Goal: Information Seeking & Learning: Find specific fact

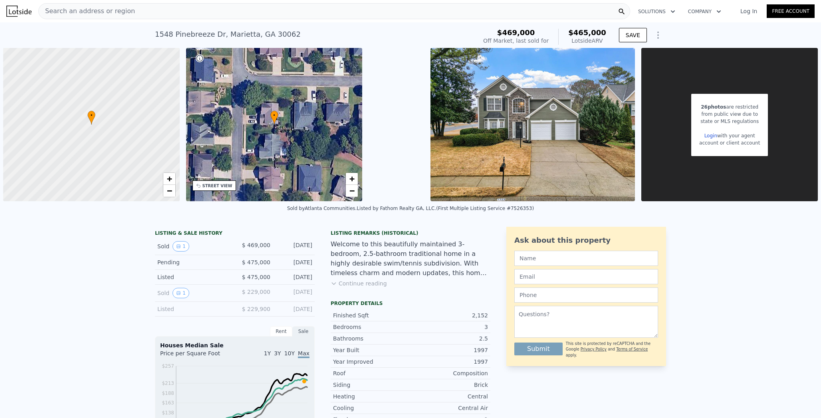
click at [77, 12] on span "Search an address or region" at bounding box center [87, 11] width 96 height 10
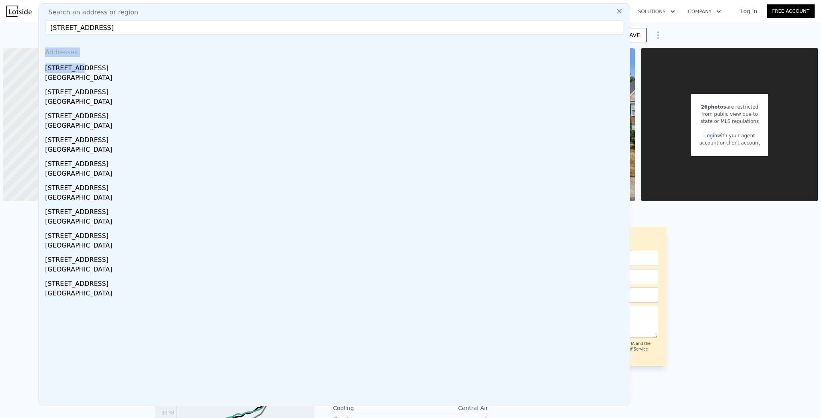
drag, startPoint x: 46, startPoint y: 70, endPoint x: 53, endPoint y: 35, distance: 35.7
click at [53, 36] on div "Search an address or region 4853 old mountain park rd 30075 Addresses 4892 Old …" at bounding box center [334, 204] width 592 height 403
click at [45, 21] on input "4853 old mountain park rd 30075" at bounding box center [334, 27] width 578 height 14
click at [45, 23] on input "4853 old mountain park rd 30075" at bounding box center [334, 27] width 578 height 14
click at [123, 17] on div "Search an address or region" at bounding box center [334, 13] width 585 height 10
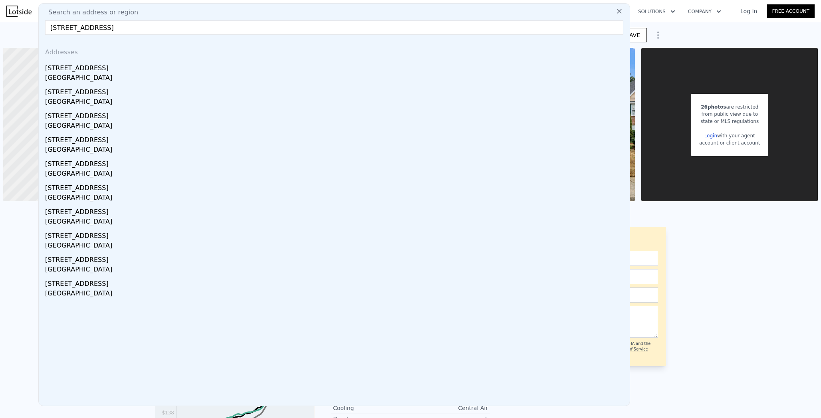
click at [123, 26] on input "4853 old mountain park rd 30075" at bounding box center [334, 27] width 578 height 14
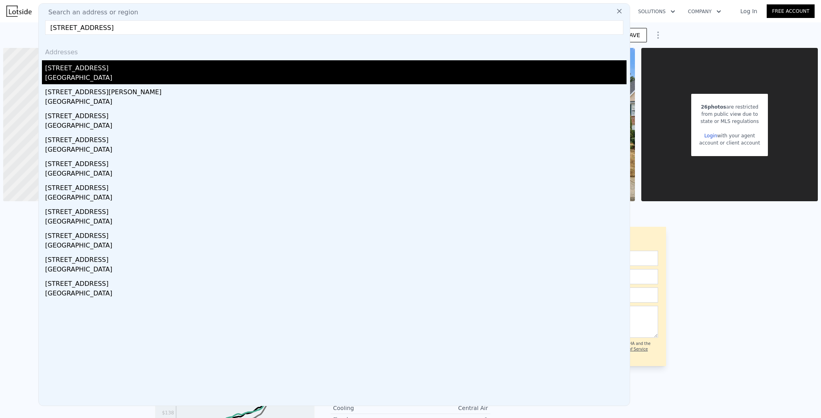
type input "4853 old mountain park rd 30"
click at [102, 71] on div "4853 Marydale Cir SW" at bounding box center [335, 66] width 581 height 13
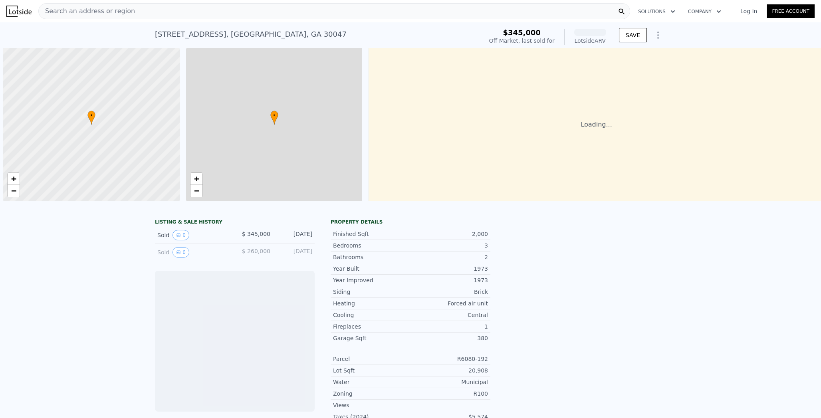
scroll to position [0, 3]
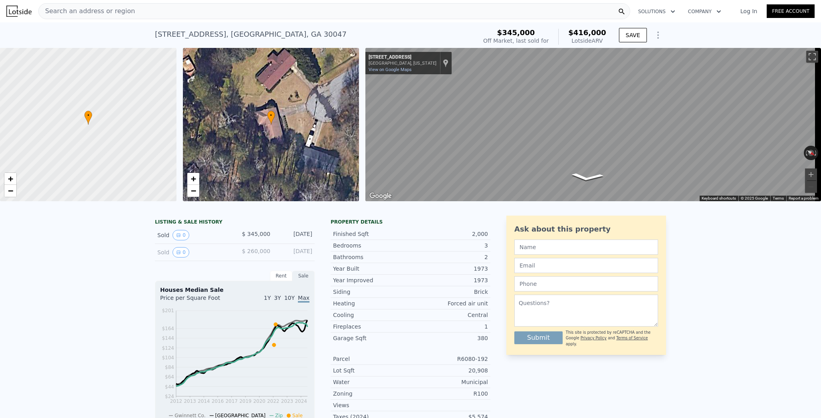
type input "$ 465,000"
type input "-$ 56,115"
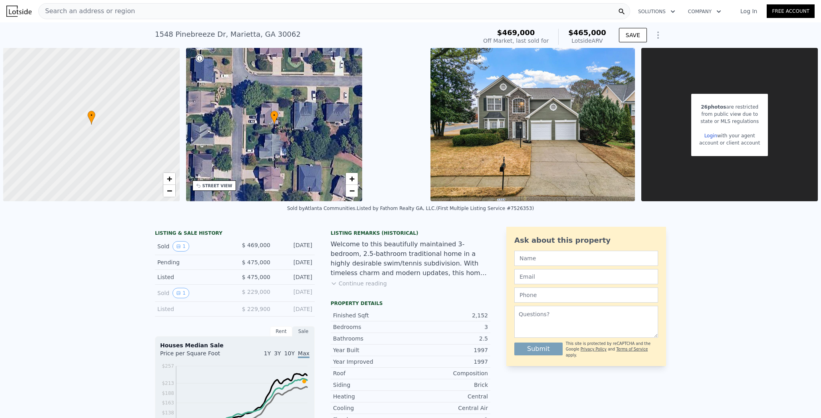
click at [126, 13] on div "Search an address or region" at bounding box center [334, 11] width 592 height 16
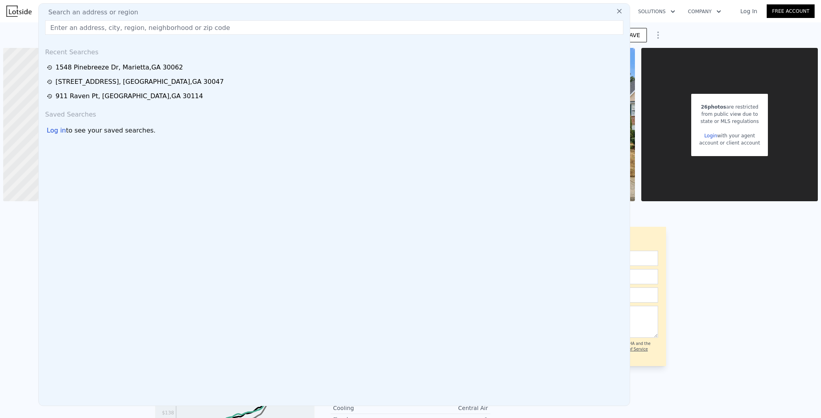
click at [71, 27] on input "text" at bounding box center [334, 27] width 578 height 14
paste input "4383 Capstone Ct, Roswell, GA 30075"
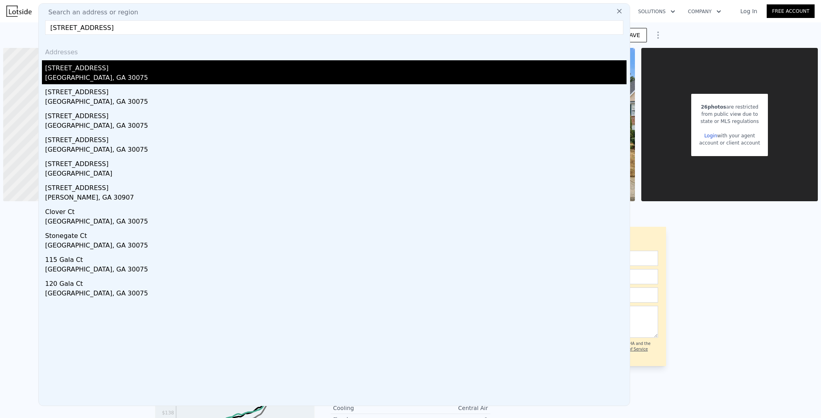
type input "4383 Capstone Ct, Roswell, GA 30075"
click at [54, 77] on div "Roswell, GA 30075" at bounding box center [335, 78] width 581 height 11
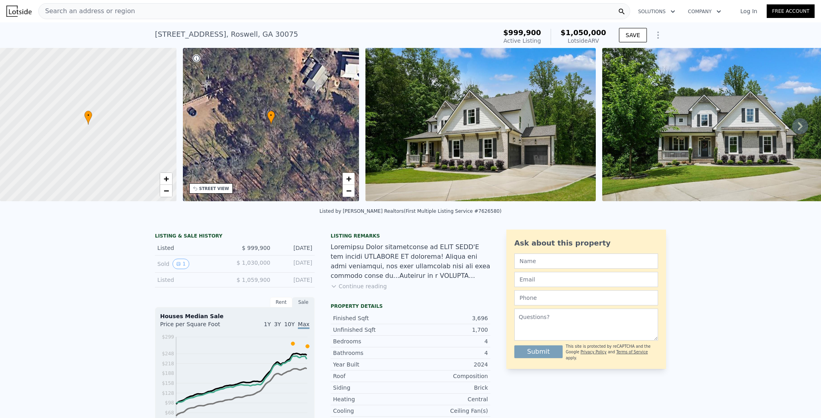
click at [90, 16] on div "Search an address or region" at bounding box center [87, 11] width 96 height 15
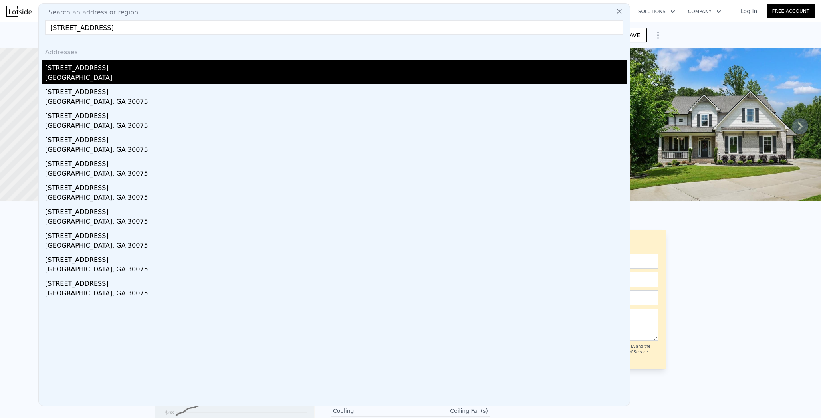
type input "4863 Old Mountain Park Rd NE, Roswell, GA 30075"
click at [73, 65] on div "[STREET_ADDRESS]" at bounding box center [335, 66] width 581 height 13
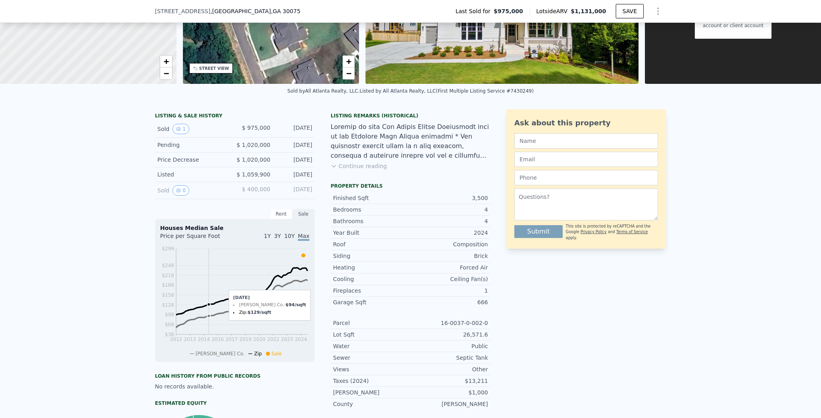
scroll to position [116, 0]
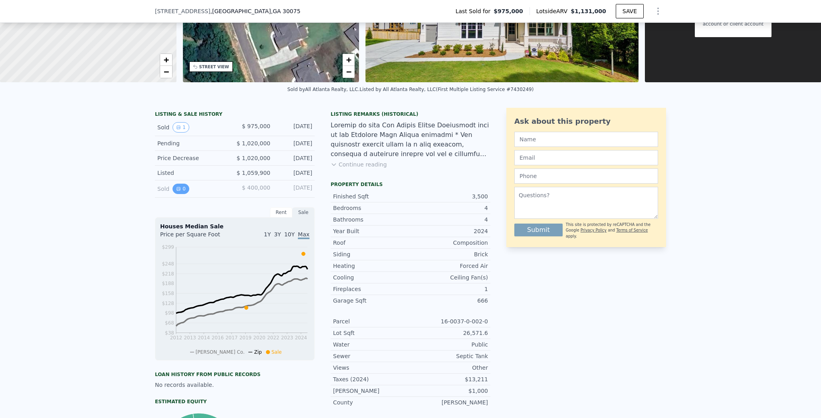
click at [177, 191] on icon "View historical data" at bounding box center [178, 188] width 3 height 3
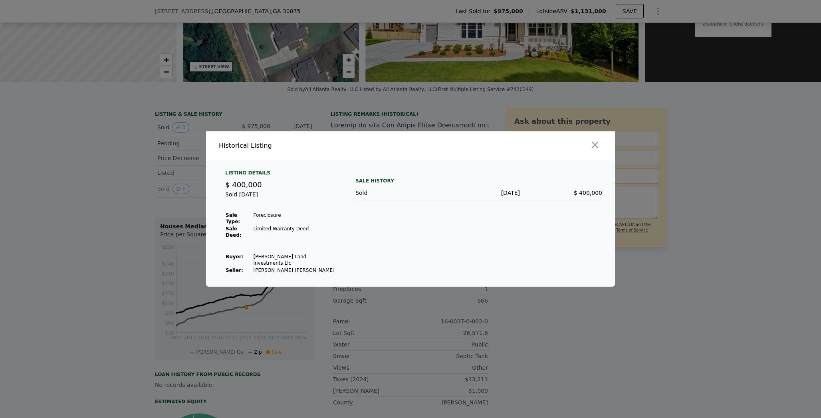
click at [152, 179] on div at bounding box center [410, 209] width 821 height 418
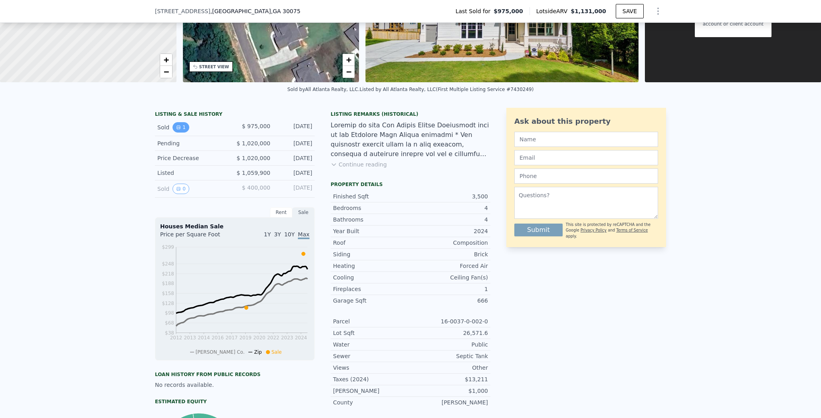
click at [177, 129] on icon "View historical data" at bounding box center [178, 127] width 3 height 3
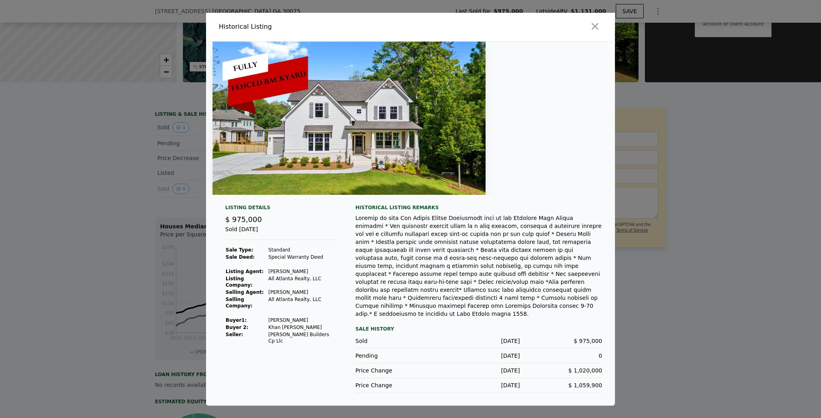
click at [143, 318] on div at bounding box center [410, 209] width 821 height 418
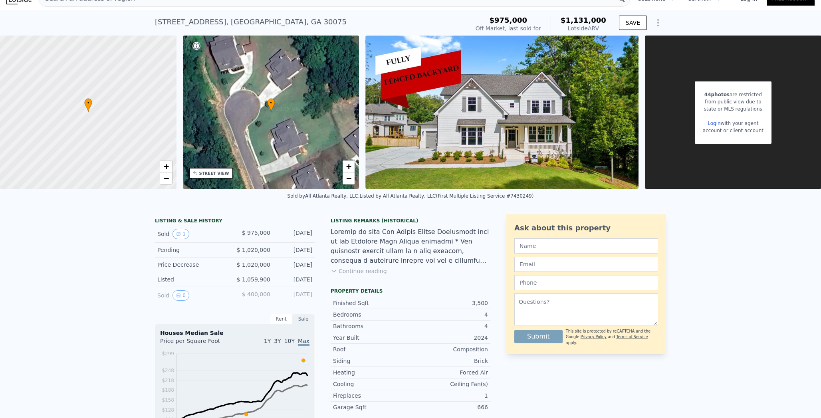
scroll to position [0, 0]
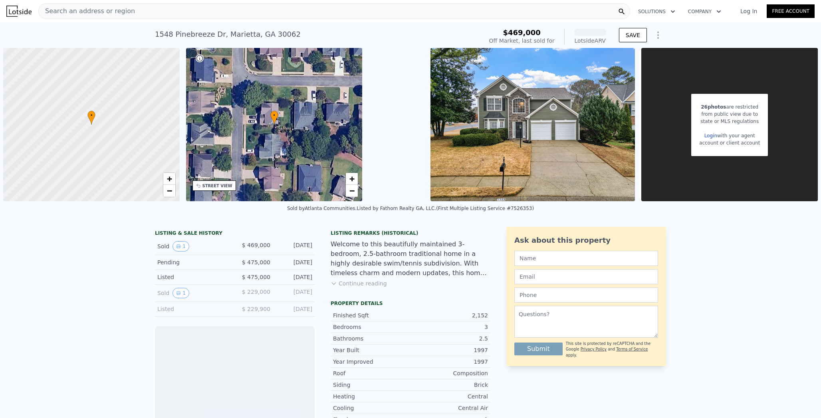
click at [153, 16] on div "Search an address or region" at bounding box center [334, 11] width 592 height 16
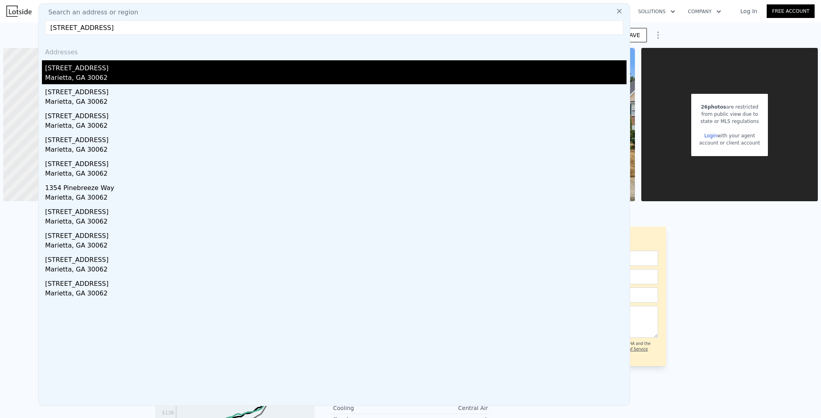
type input "[STREET_ADDRESS]"
click at [108, 70] on div "[STREET_ADDRESS]" at bounding box center [335, 66] width 581 height 13
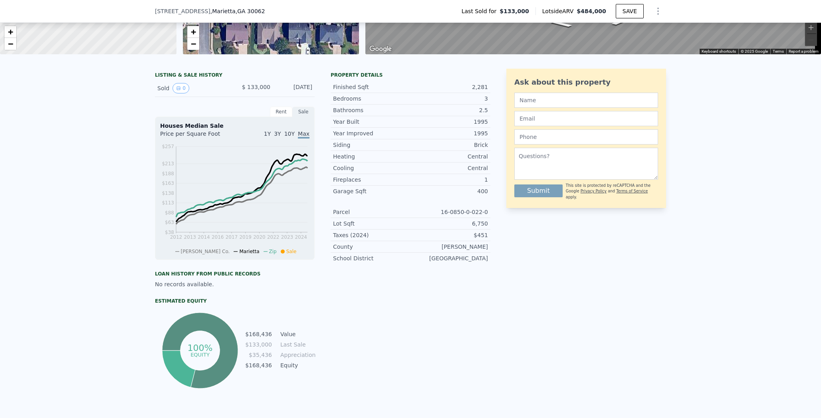
scroll to position [157, 0]
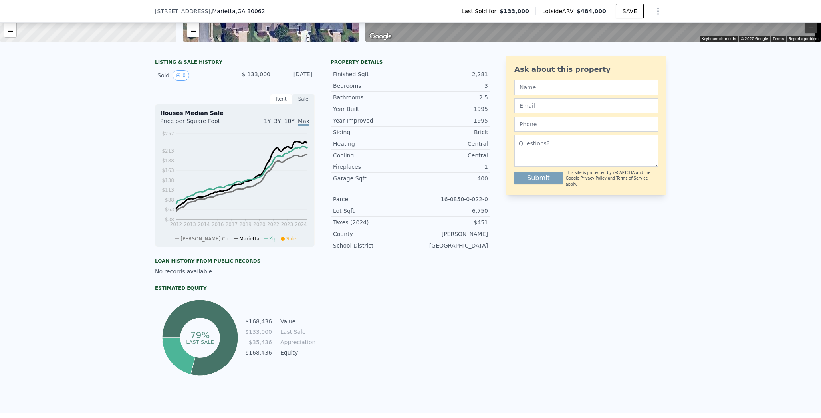
click at [168, 336] on icon at bounding box center [200, 338] width 76 height 76
click at [171, 353] on icon at bounding box center [178, 356] width 33 height 37
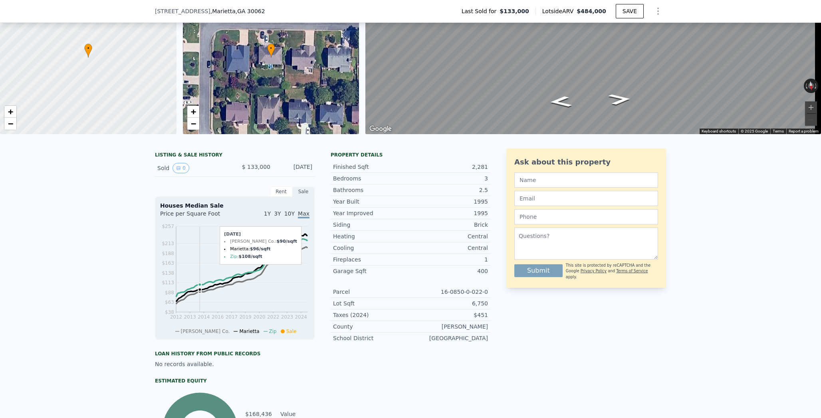
scroll to position [58, 0]
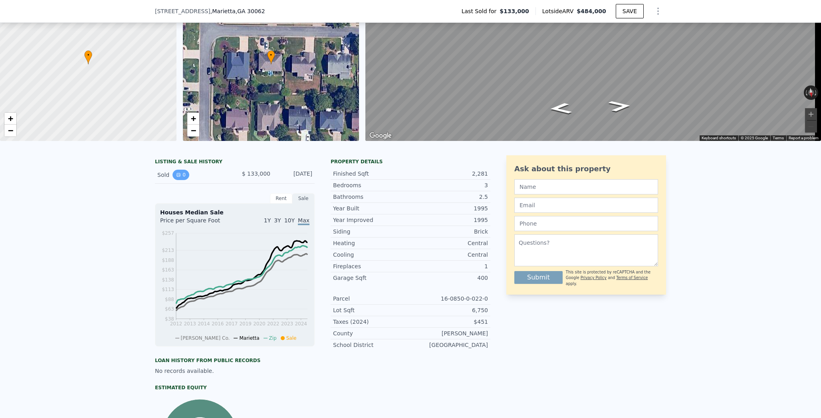
click at [179, 180] on button "0" at bounding box center [181, 175] width 17 height 10
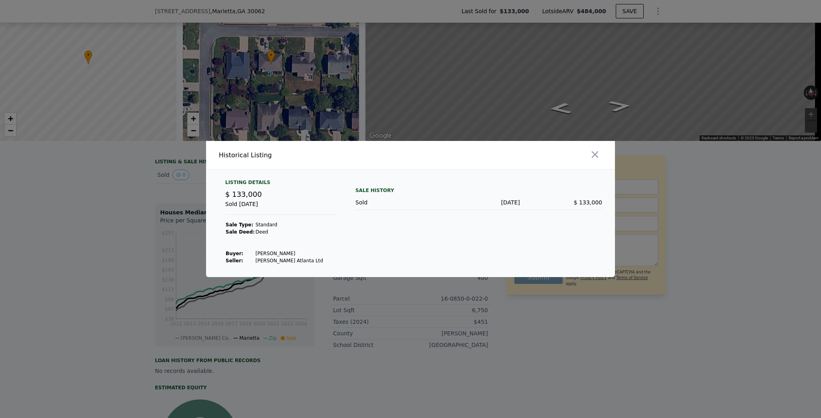
click at [139, 224] on div at bounding box center [410, 209] width 821 height 418
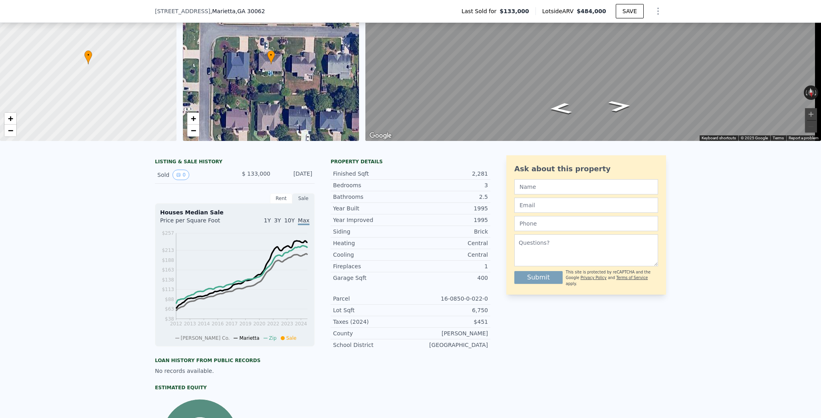
scroll to position [0, 0]
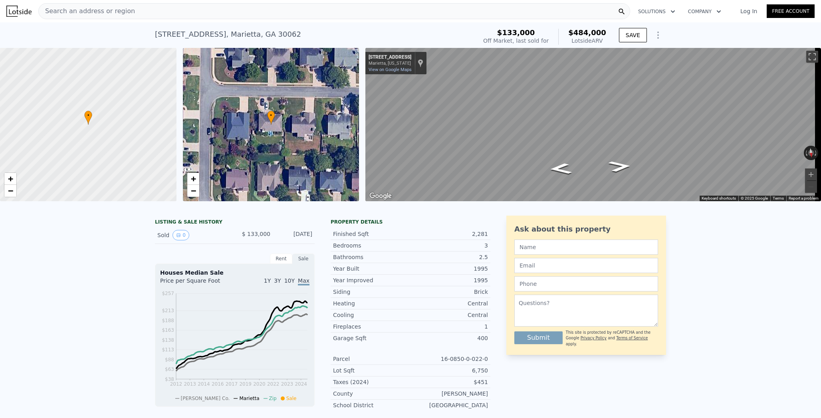
click at [135, 6] on div "Search an address or region" at bounding box center [334, 11] width 592 height 16
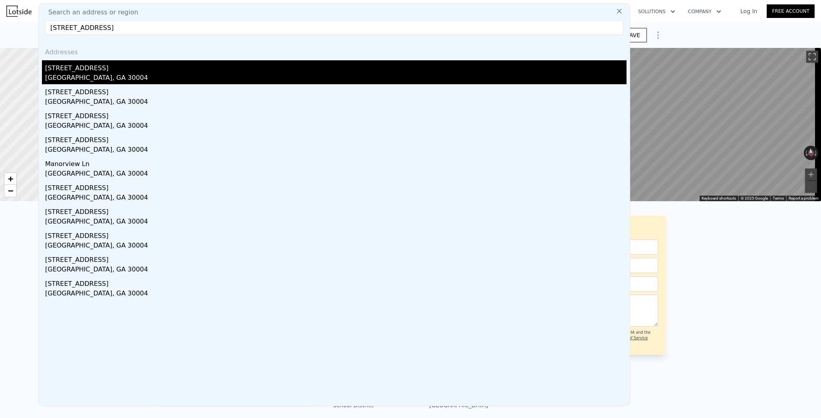
type input "[STREET_ADDRESS]"
click at [85, 79] on div "[GEOGRAPHIC_DATA], GA 30004" at bounding box center [335, 78] width 581 height 11
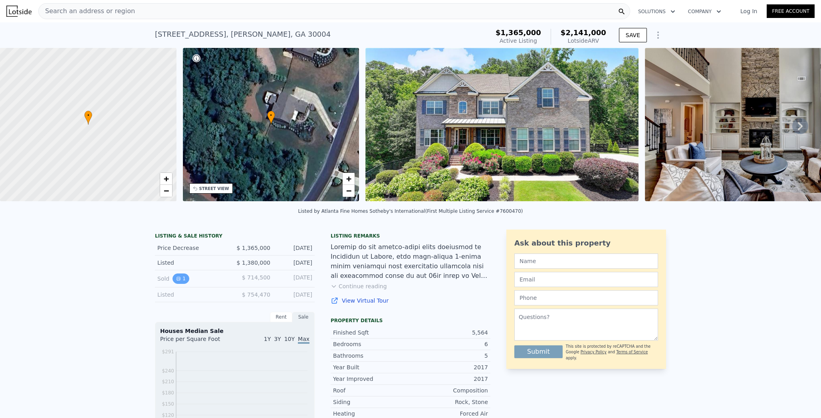
click at [176, 281] on icon "View historical data" at bounding box center [178, 278] width 5 height 5
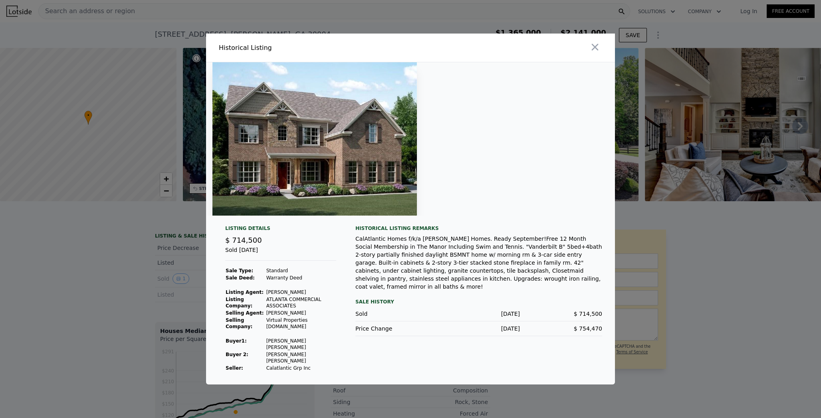
click at [181, 262] on div at bounding box center [410, 209] width 821 height 418
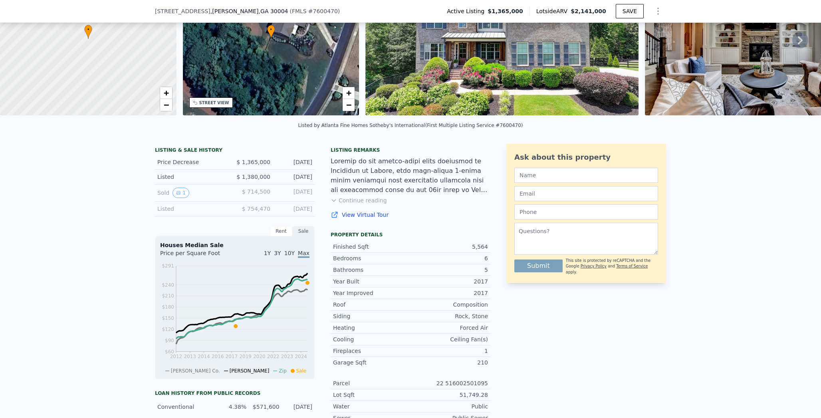
scroll to position [24, 0]
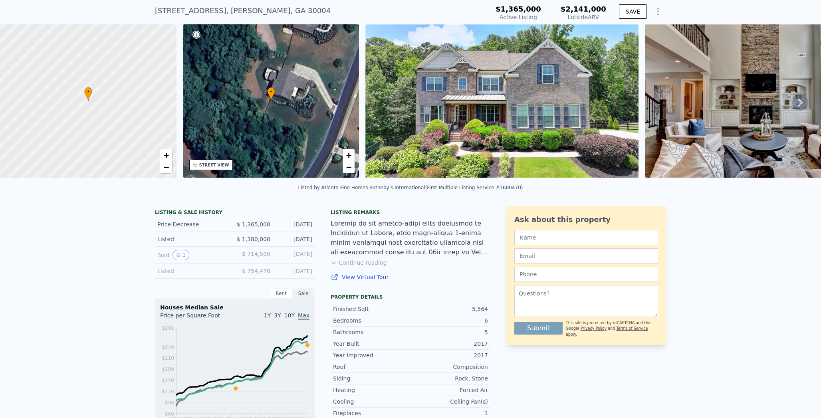
click at [355, 263] on button "Continue reading" at bounding box center [359, 263] width 56 height 8
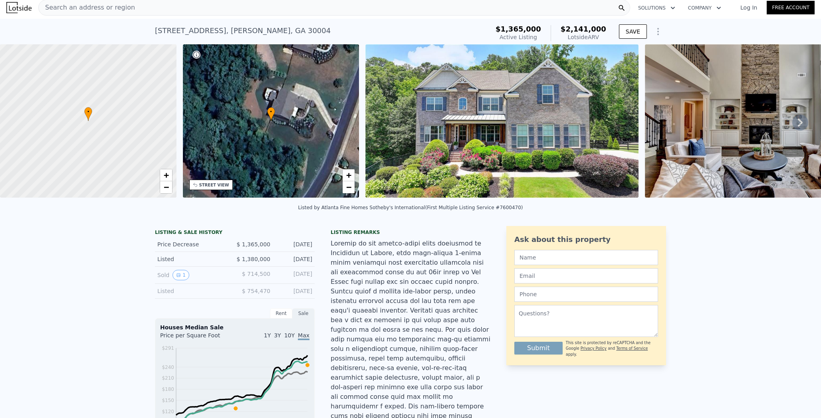
scroll to position [0, 0]
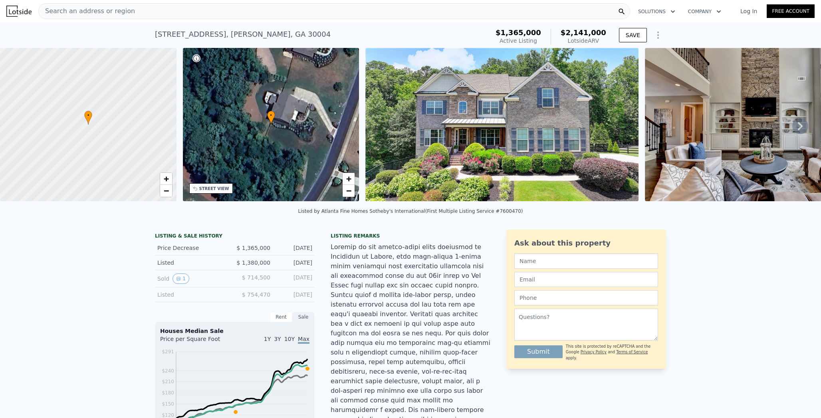
click at [184, 9] on div "Search an address or region" at bounding box center [334, 11] width 592 height 16
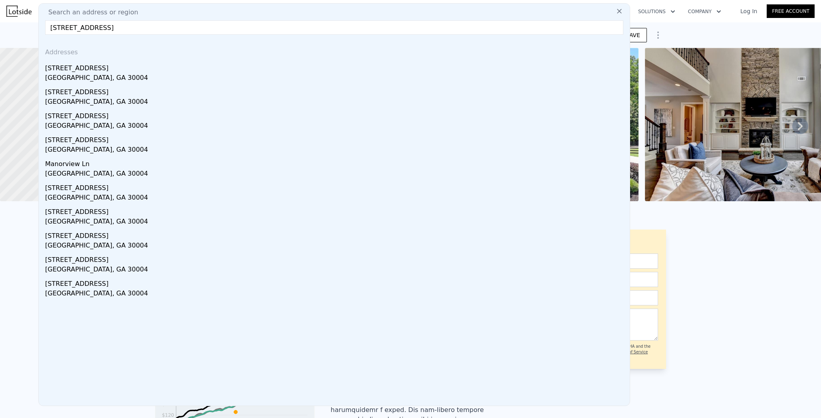
type input "[STREET_ADDRESS]"
click at [110, 57] on div "Addresses" at bounding box center [334, 50] width 585 height 19
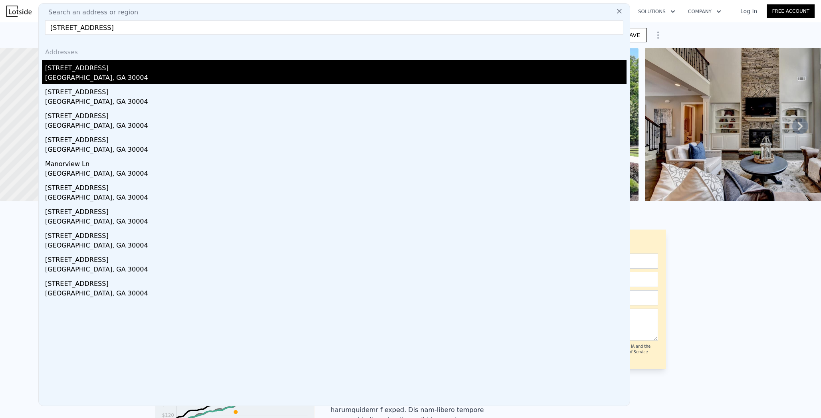
click at [92, 63] on div "[STREET_ADDRESS]" at bounding box center [335, 66] width 581 height 13
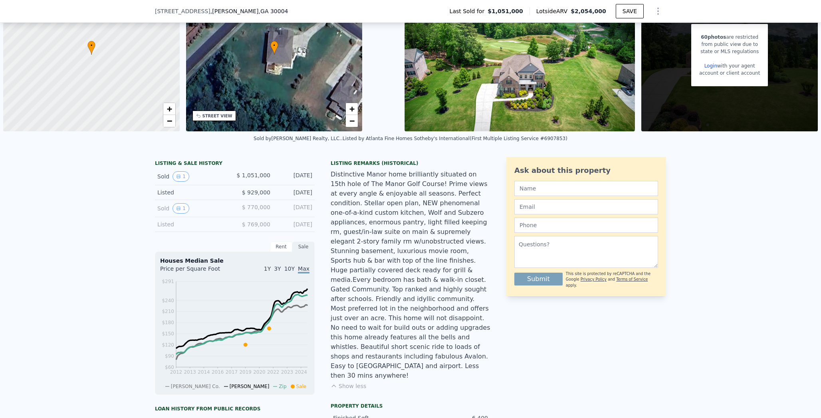
scroll to position [73, 0]
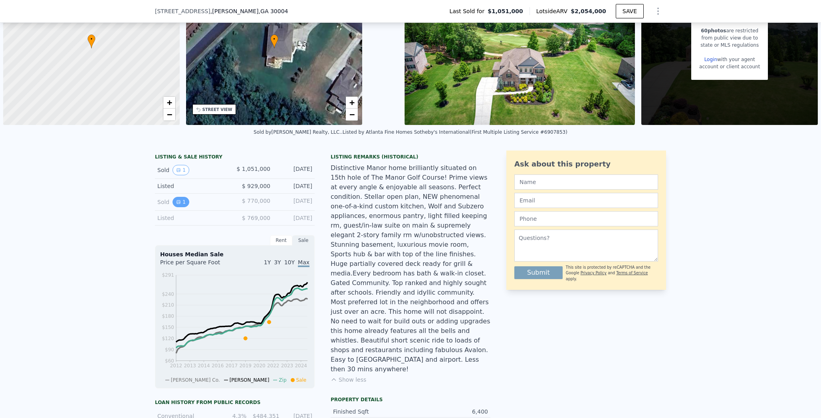
click at [182, 202] on button "1" at bounding box center [181, 202] width 17 height 10
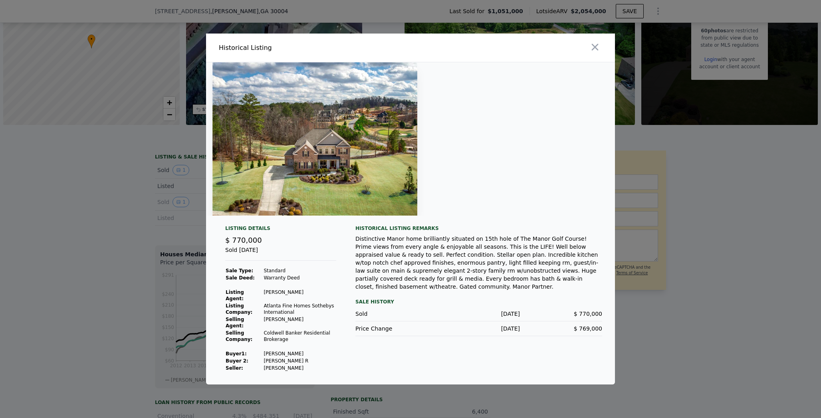
click at [145, 239] on div at bounding box center [410, 209] width 821 height 418
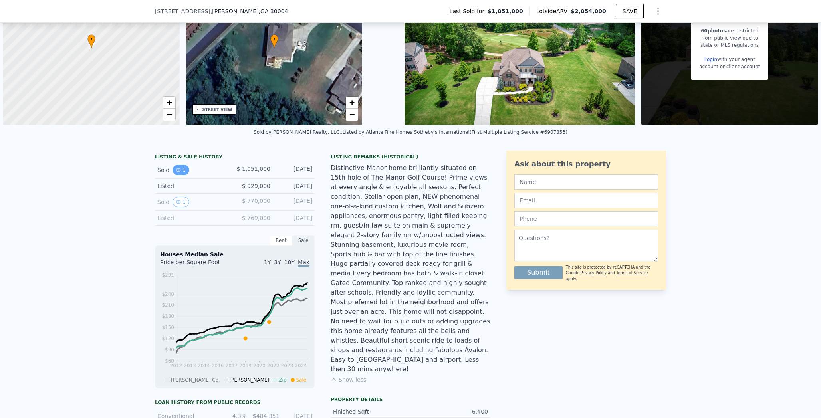
click at [179, 170] on button "1" at bounding box center [181, 170] width 17 height 10
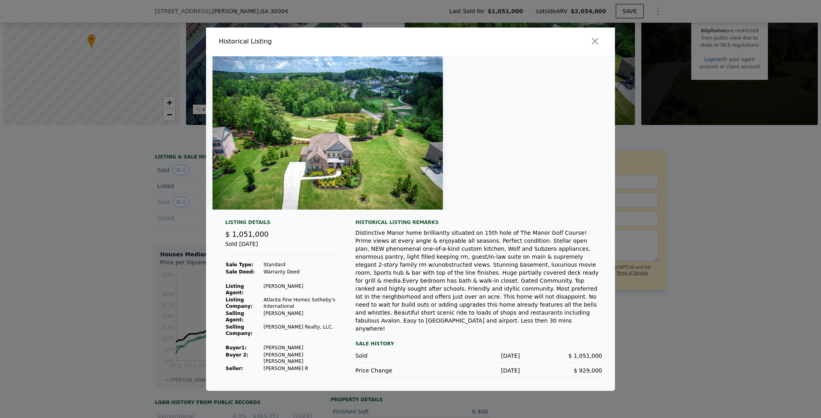
click at [288, 344] on td "[PERSON_NAME]" at bounding box center [299, 347] width 73 height 7
copy td "[PERSON_NAME]"
click at [128, 274] on div at bounding box center [410, 209] width 821 height 418
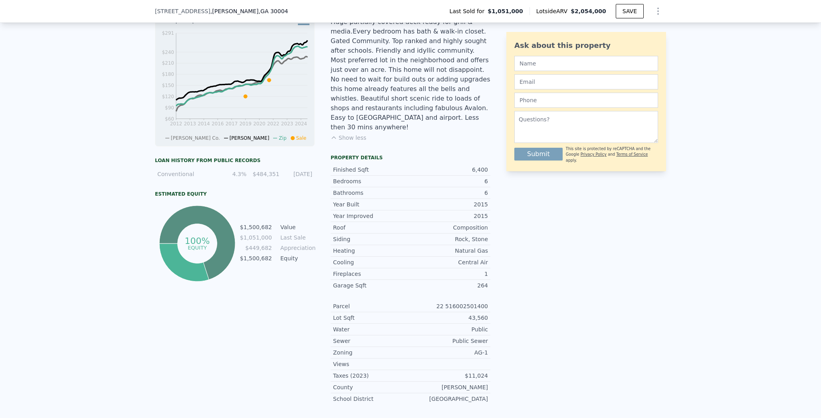
scroll to position [309, 0]
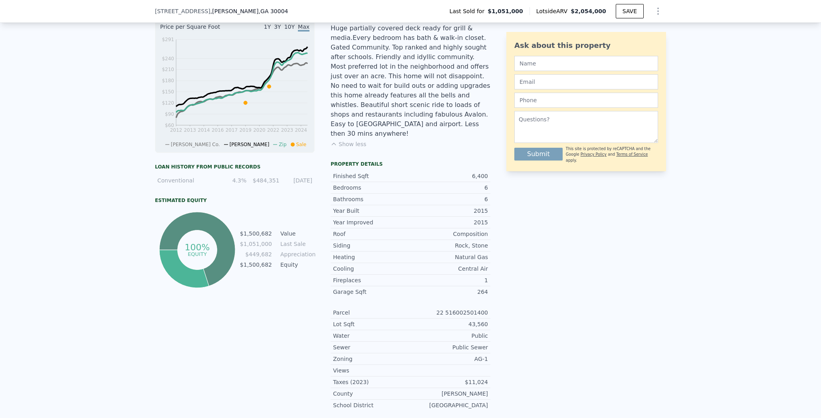
click at [185, 185] on div "Conventional 4.3% $484,351 [DATE]" at bounding box center [235, 180] width 160 height 14
click at [205, 183] on div "Conventional" at bounding box center [185, 181] width 56 height 8
click at [263, 178] on div "$484,351" at bounding box center [265, 181] width 28 height 8
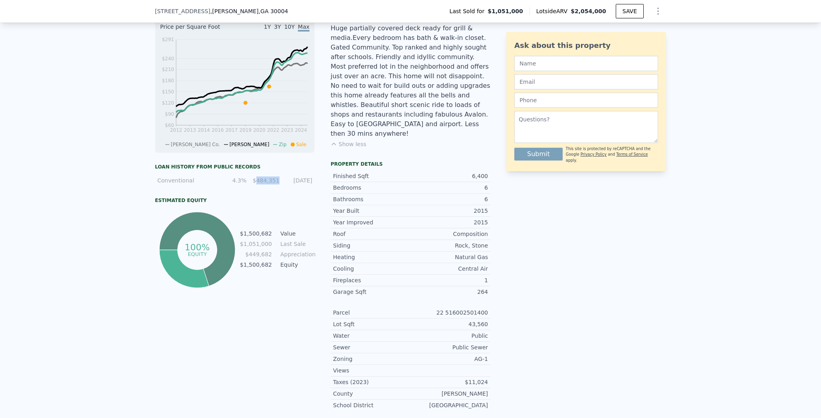
click at [263, 178] on div "$484,351" at bounding box center [265, 181] width 28 height 8
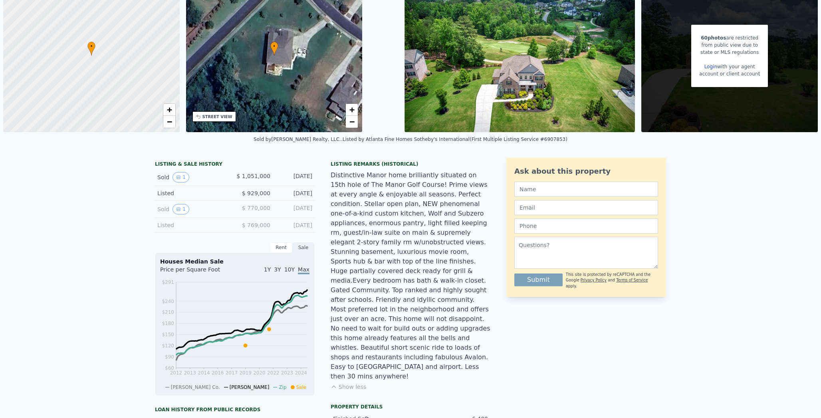
scroll to position [0, 0]
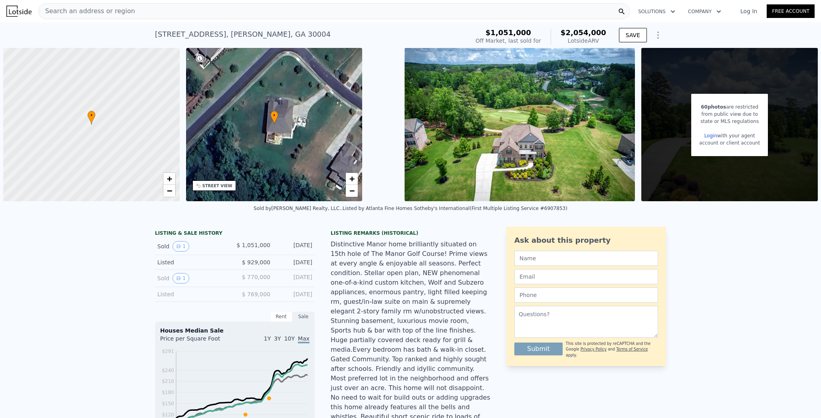
click at [264, 9] on div "Search an address or region" at bounding box center [334, 11] width 592 height 16
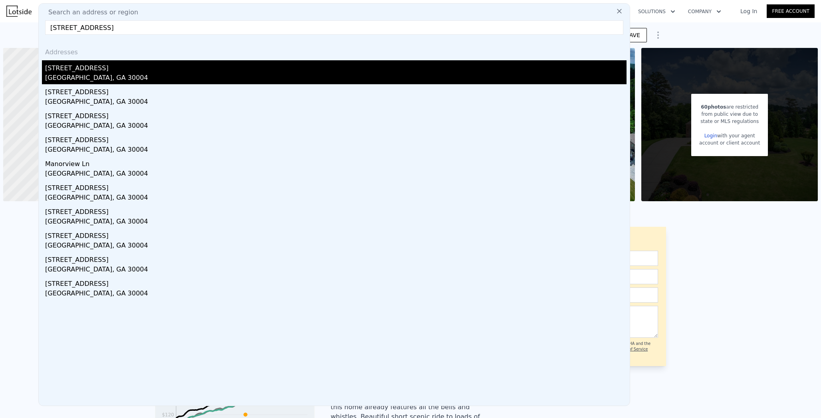
type input "[STREET_ADDRESS]"
click at [178, 64] on div "[STREET_ADDRESS]" at bounding box center [335, 66] width 581 height 13
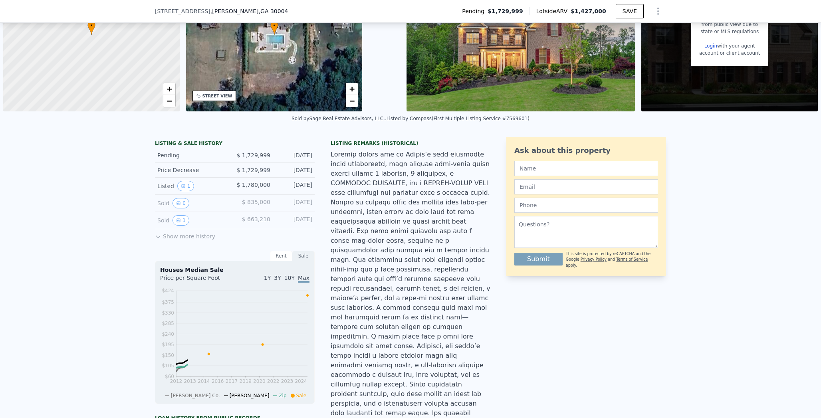
scroll to position [87, 0]
click at [182, 187] on icon "View historical data" at bounding box center [183, 185] width 5 height 5
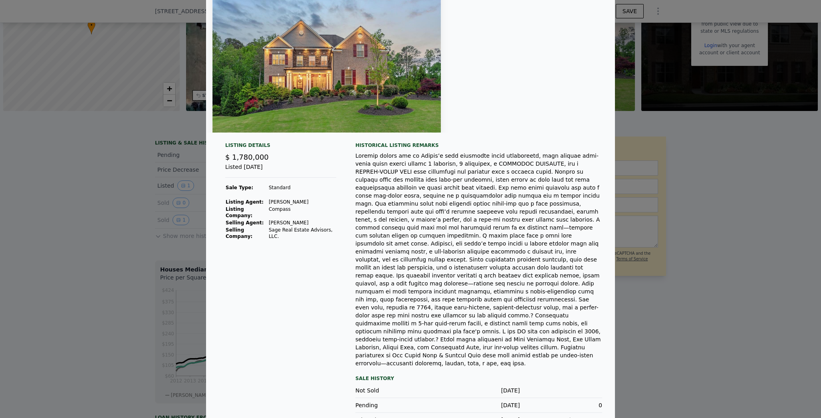
scroll to position [62, 0]
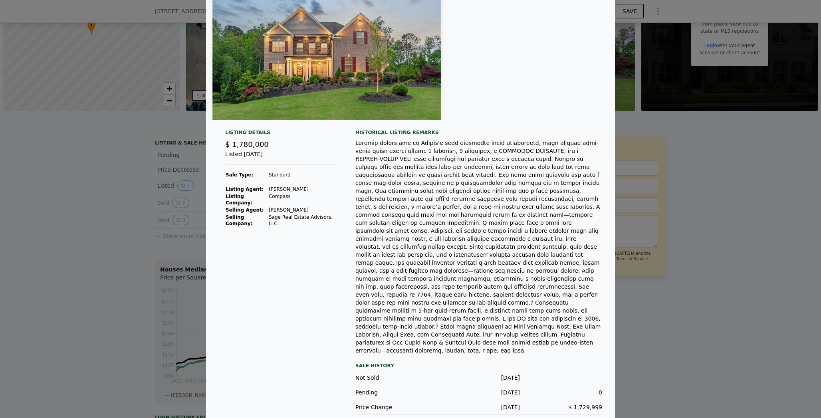
click at [159, 207] on div at bounding box center [410, 209] width 821 height 418
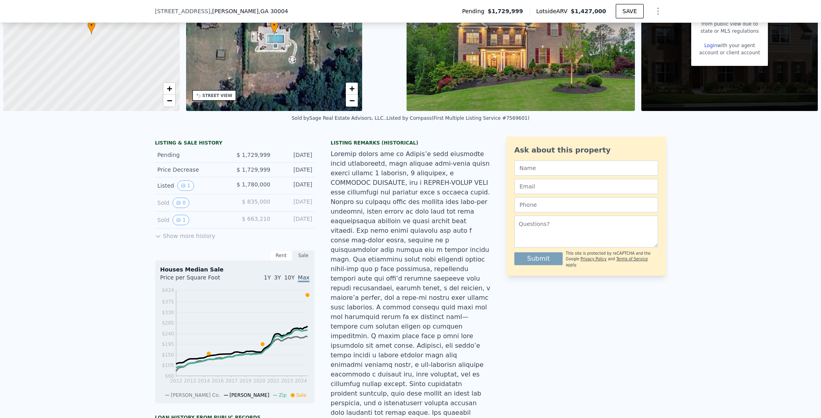
click at [171, 209] on div "Sold 0 $ 835,000 [DATE]" at bounding box center [235, 202] width 160 height 17
click at [174, 205] on button "0" at bounding box center [181, 203] width 17 height 10
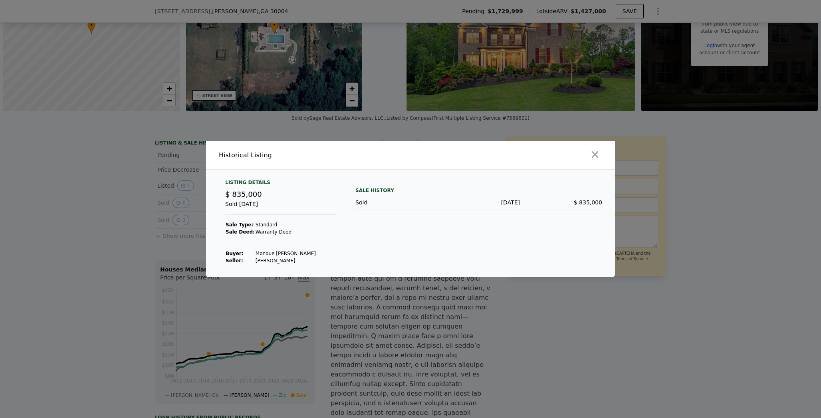
click at [188, 227] on div at bounding box center [410, 209] width 821 height 418
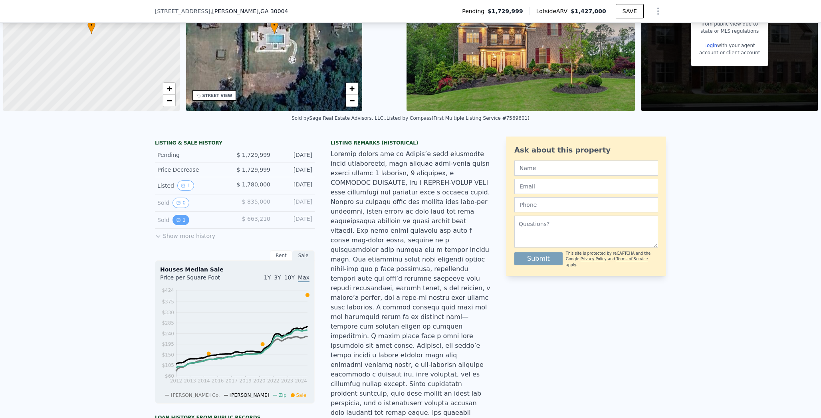
click at [178, 218] on button "1" at bounding box center [181, 220] width 17 height 10
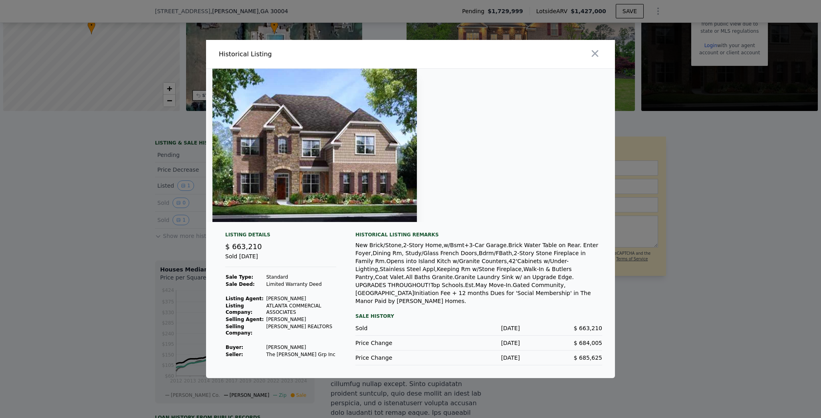
click at [182, 208] on div at bounding box center [410, 209] width 821 height 418
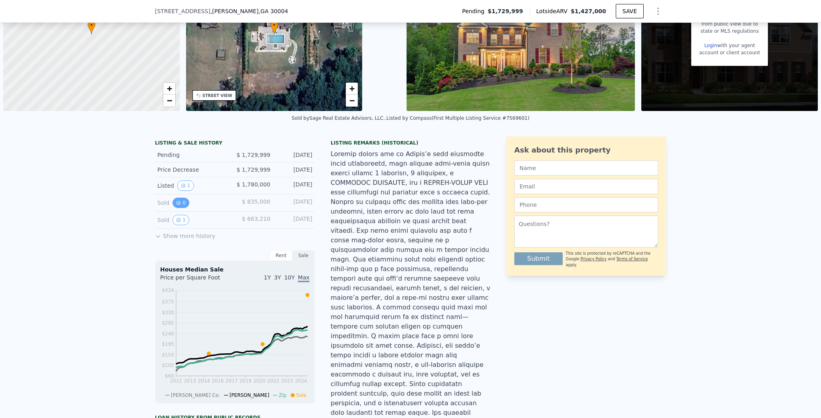
click at [181, 204] on button "0" at bounding box center [181, 203] width 17 height 10
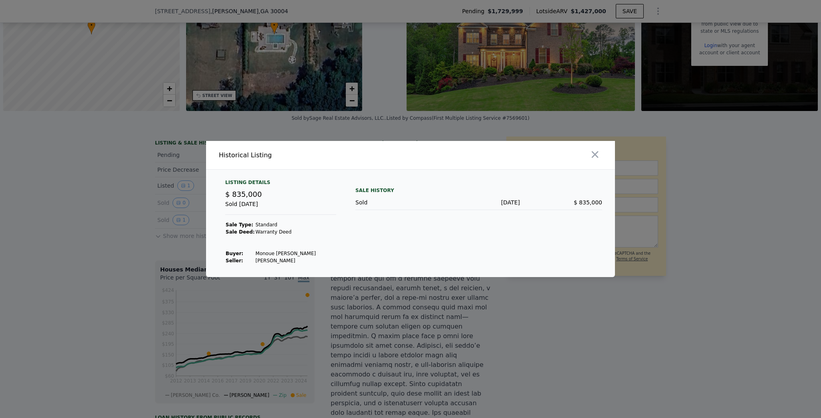
click at [273, 251] on td "Monoue [PERSON_NAME]" at bounding box center [285, 253] width 61 height 7
copy td "Monoue [PERSON_NAME]"
click at [298, 121] on div at bounding box center [410, 209] width 821 height 418
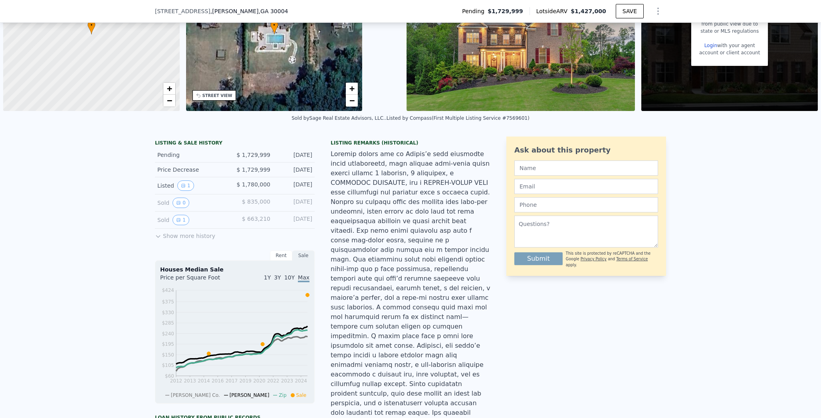
scroll to position [0, 0]
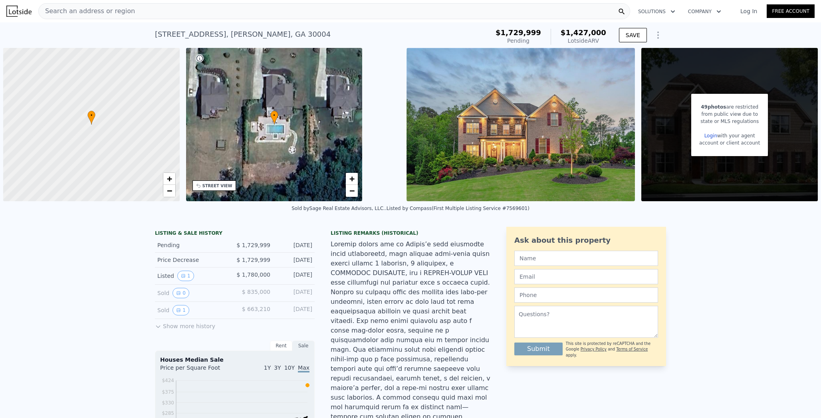
click at [270, 33] on div "[STREET_ADDRESS]" at bounding box center [243, 34] width 176 height 11
click at [266, 6] on div "Search an address or region" at bounding box center [334, 11] width 592 height 16
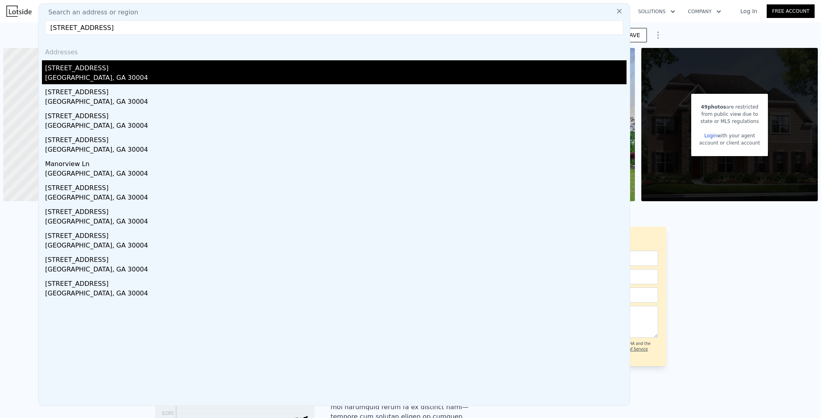
type input "[STREET_ADDRESS]"
click at [190, 74] on div "[GEOGRAPHIC_DATA], GA 30004" at bounding box center [335, 78] width 581 height 11
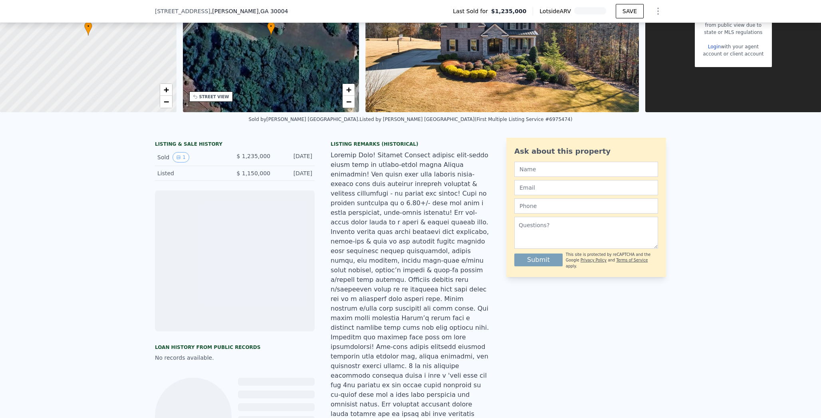
scroll to position [173, 0]
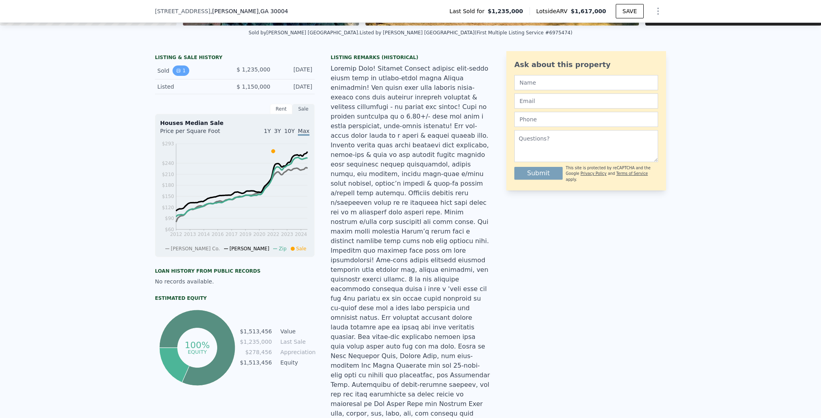
click at [177, 73] on button "1" at bounding box center [181, 70] width 17 height 10
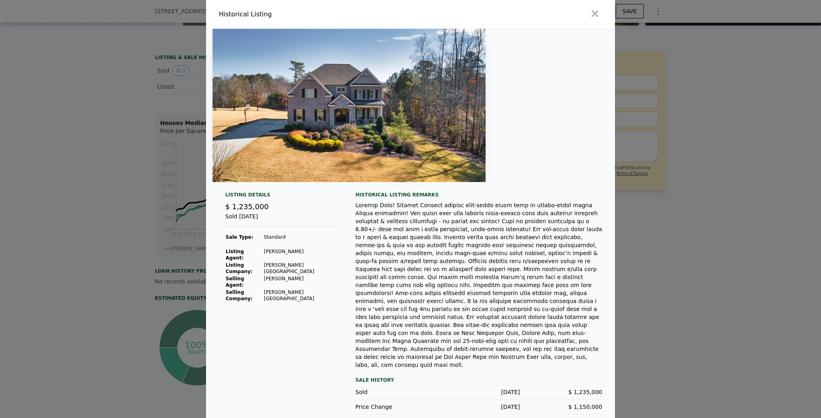
click at [83, 291] on div at bounding box center [410, 209] width 821 height 418
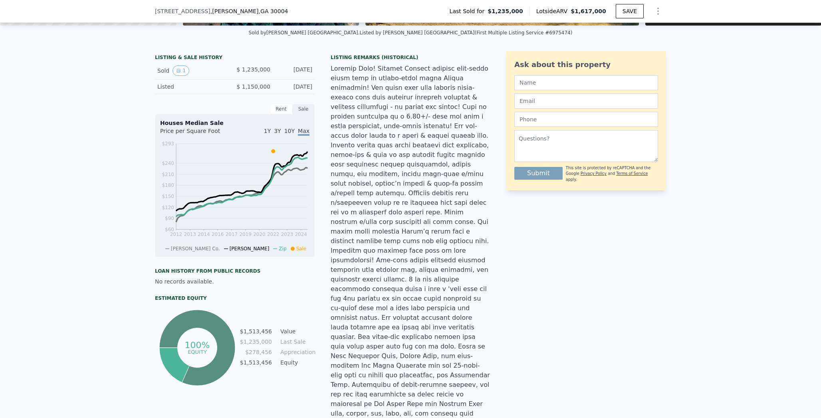
click at [298, 12] on div "[STREET_ADDRESS] Last Sold for $1,235,000 Lotside ARV $1,617,000 SAVE" at bounding box center [410, 11] width 511 height 22
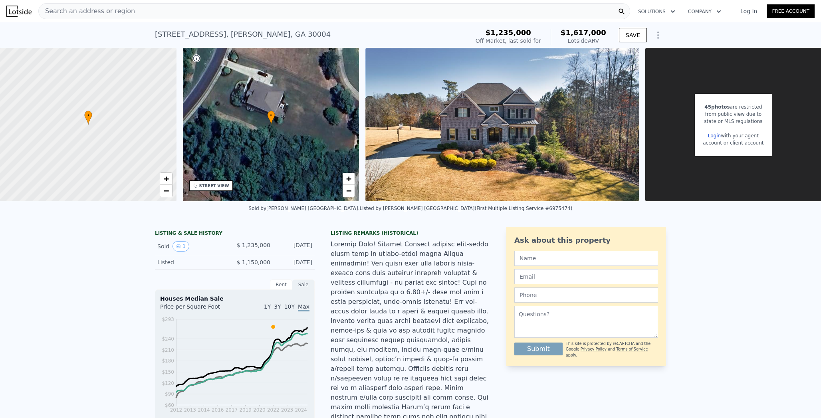
click at [299, 14] on div "Search an address or region" at bounding box center [334, 11] width 592 height 16
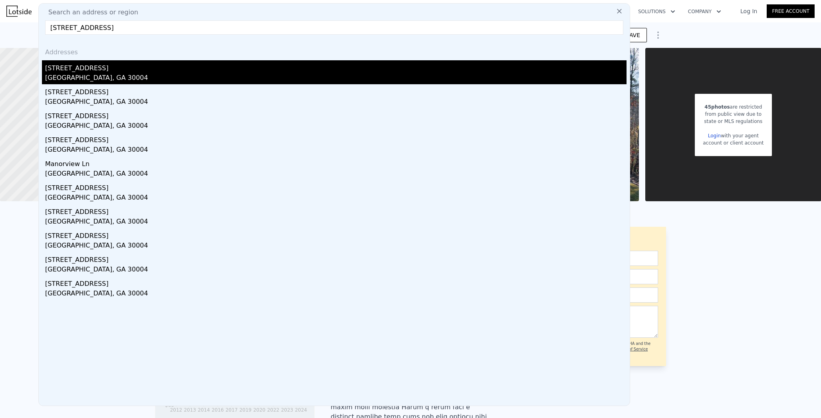
type input "[STREET_ADDRESS]"
click at [240, 66] on div "[STREET_ADDRESS]" at bounding box center [335, 66] width 581 height 13
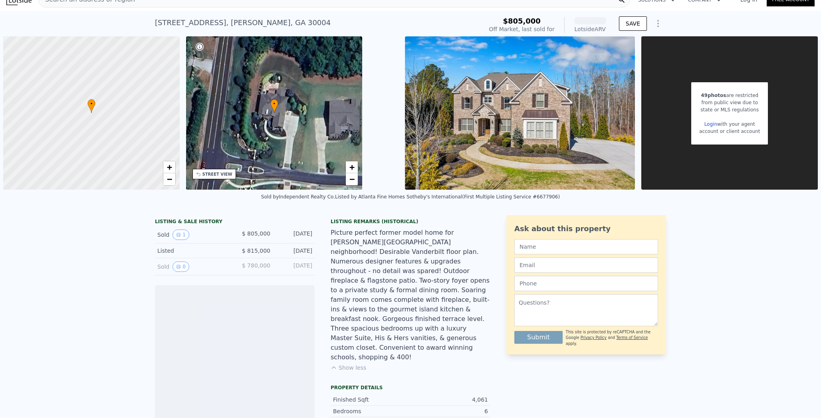
scroll to position [26, 0]
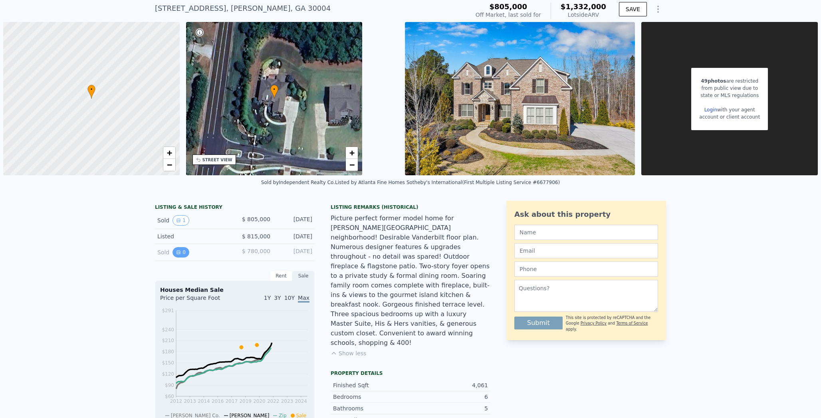
click at [183, 247] on button "0" at bounding box center [181, 252] width 17 height 10
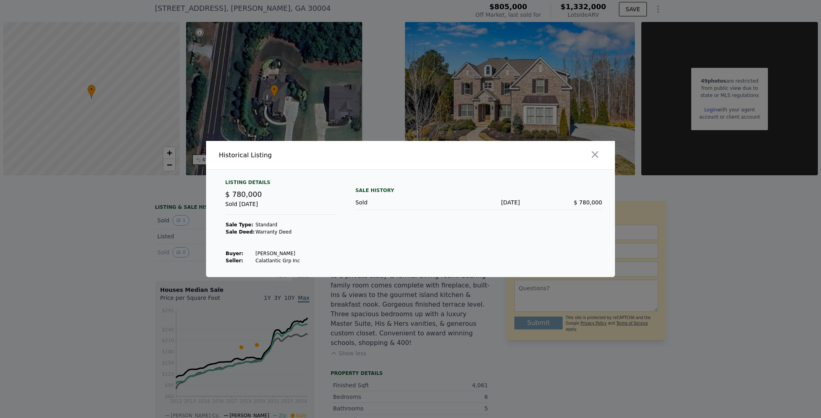
click at [184, 230] on div at bounding box center [410, 209] width 821 height 418
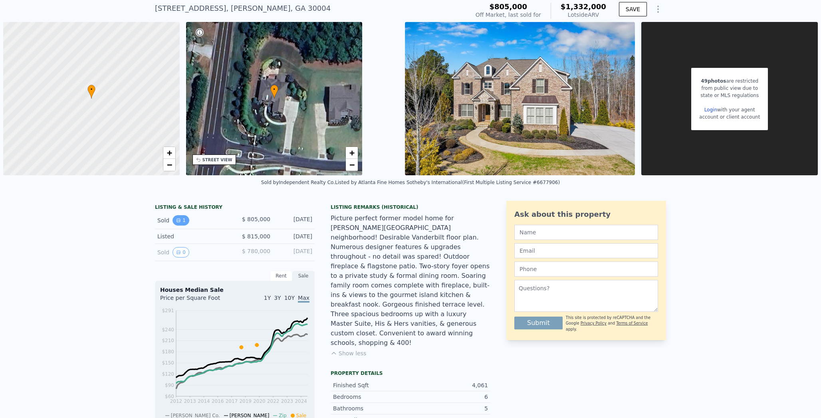
click at [182, 218] on button "1" at bounding box center [181, 220] width 17 height 10
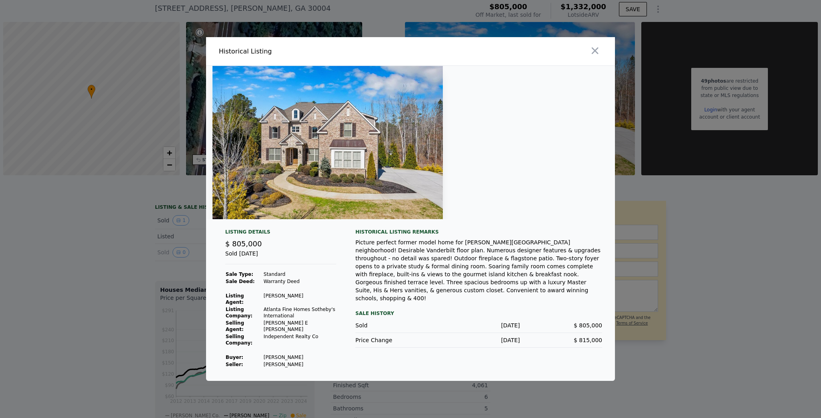
click at [272, 354] on td "[PERSON_NAME]" at bounding box center [299, 357] width 73 height 7
copy td "[PERSON_NAME]"
click at [69, 272] on div at bounding box center [410, 209] width 821 height 418
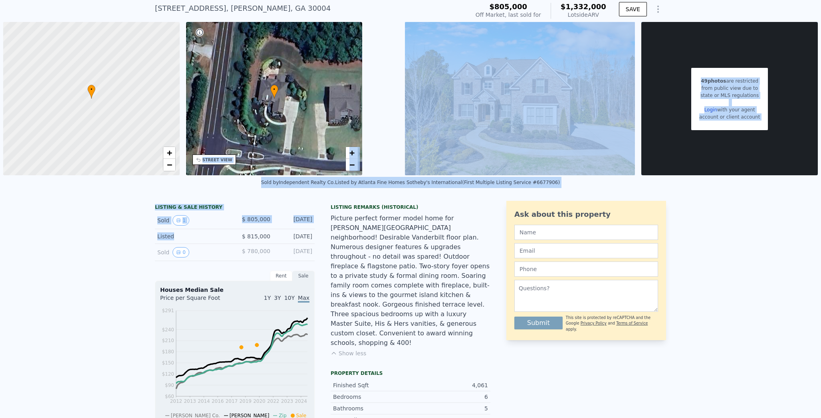
drag, startPoint x: 236, startPoint y: 231, endPoint x: 236, endPoint y: 146, distance: 85.5
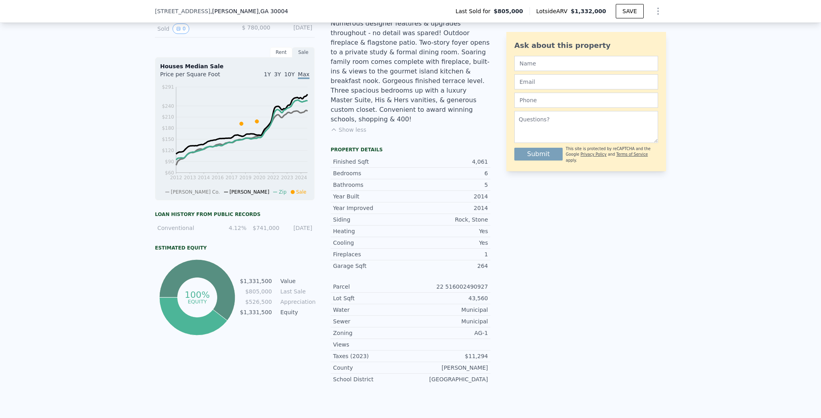
scroll to position [351, 0]
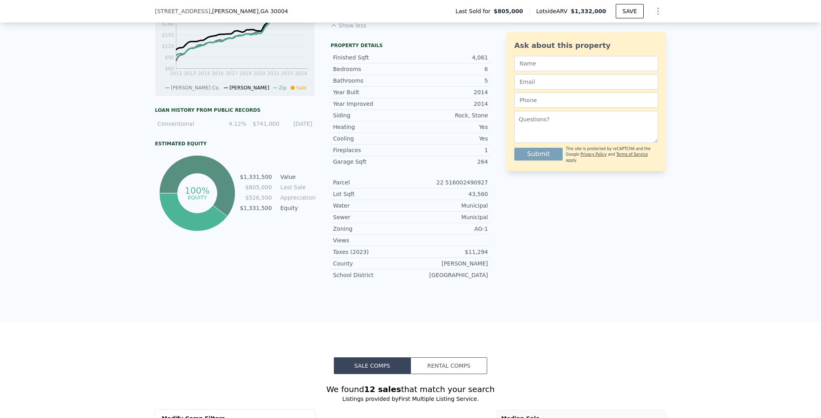
click at [91, 183] on div "LISTING & SALE HISTORY Sold 1 $ 805,000 [DATE] Listed $ 815,000 [DATE] Sold 0 $…" at bounding box center [410, 95] width 821 height 456
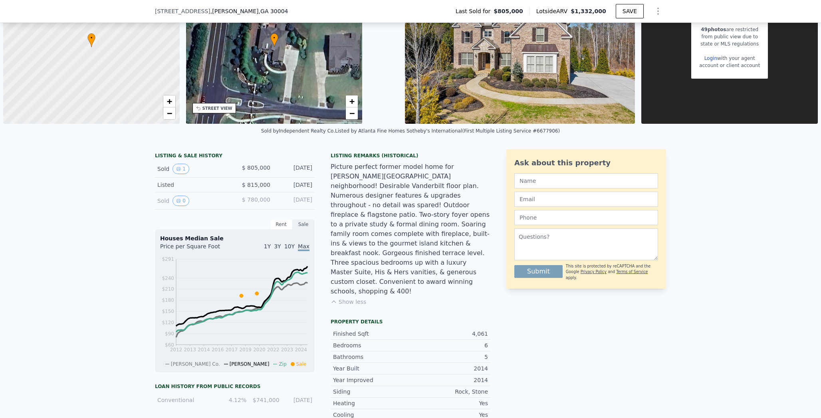
scroll to position [0, 0]
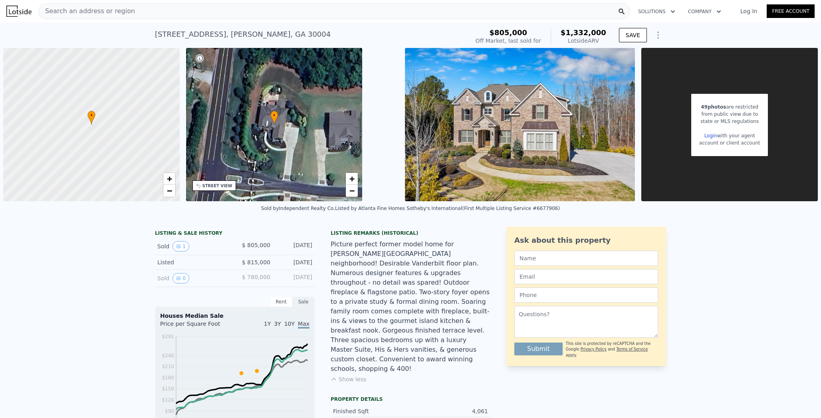
click at [399, 3] on div "Search an address or region" at bounding box center [334, 11] width 592 height 16
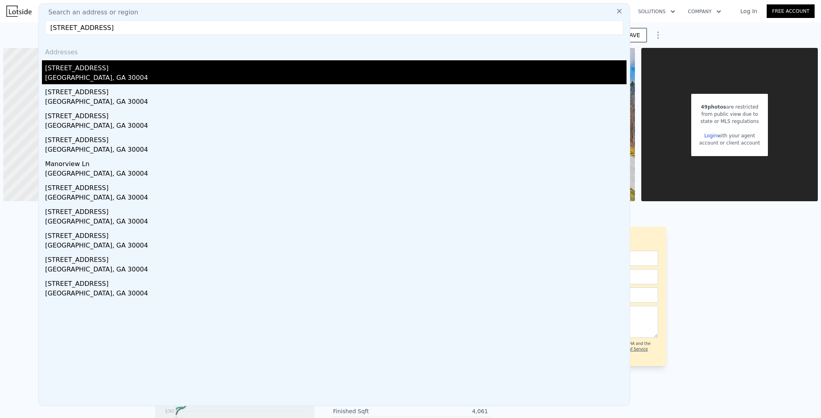
type input "[STREET_ADDRESS]"
click at [233, 77] on div "[GEOGRAPHIC_DATA], GA 30004" at bounding box center [335, 78] width 581 height 11
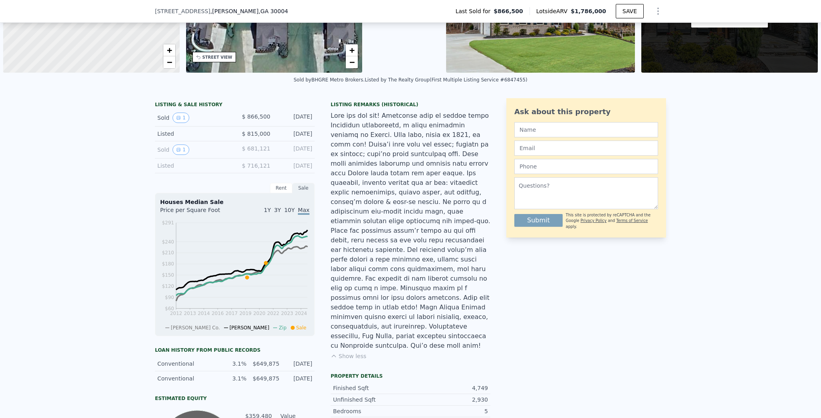
scroll to position [175, 0]
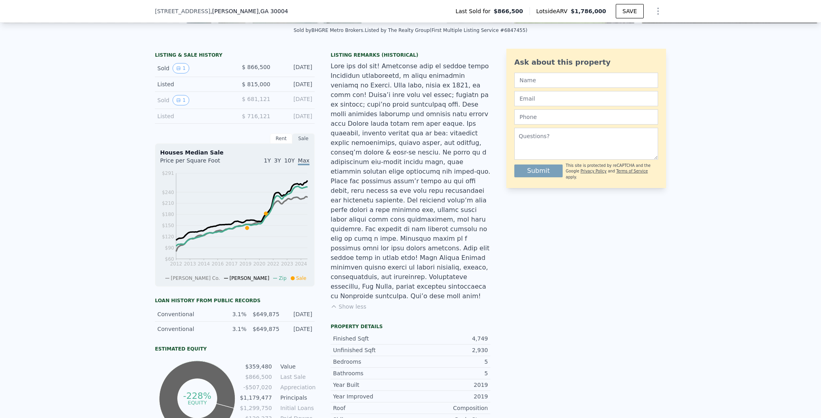
click at [185, 103] on div "Sold 1" at bounding box center [192, 100] width 71 height 10
click at [178, 101] on button "1" at bounding box center [181, 100] width 17 height 10
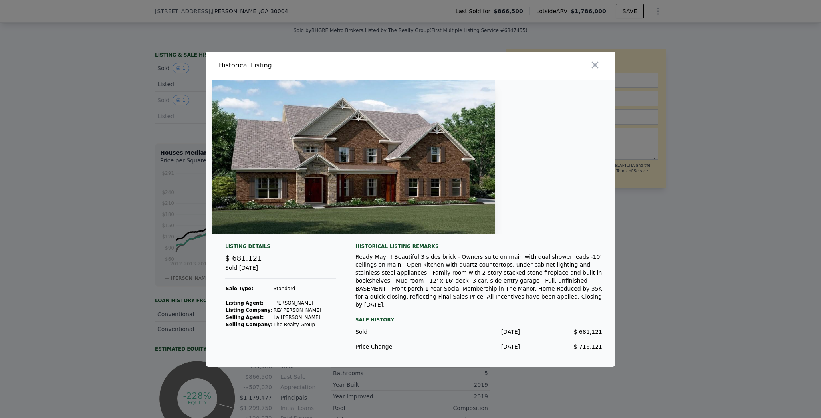
click at [133, 294] on div at bounding box center [410, 209] width 821 height 418
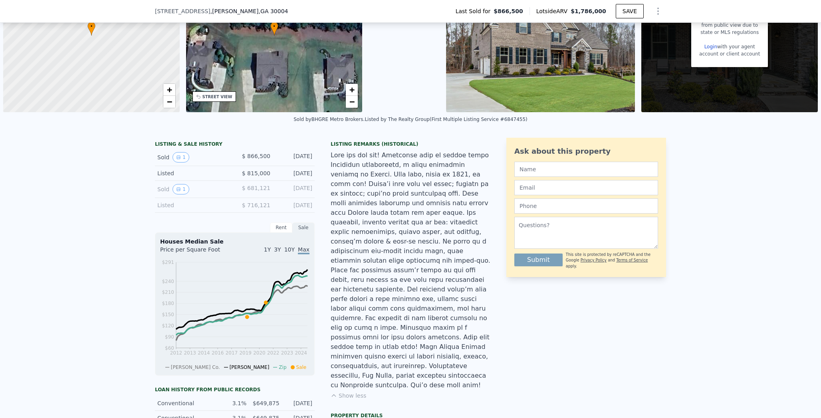
scroll to position [70, 0]
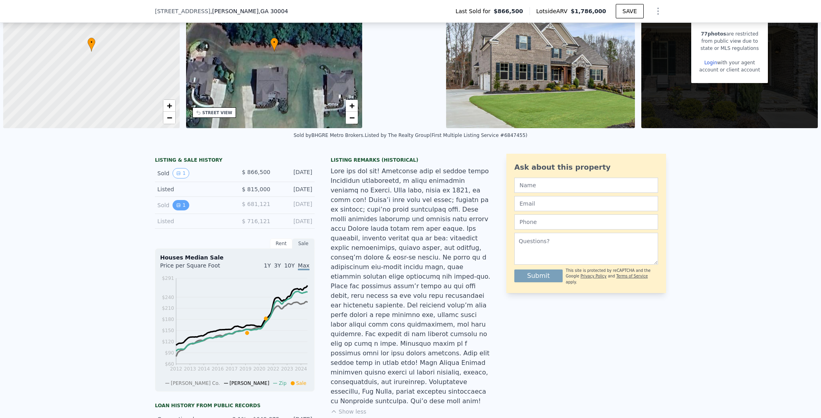
click at [176, 204] on icon "View historical data" at bounding box center [178, 205] width 5 height 5
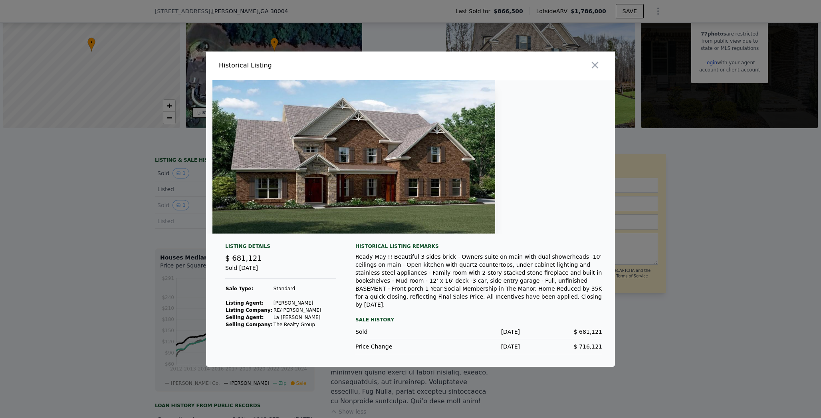
click at [159, 167] on div at bounding box center [410, 209] width 821 height 418
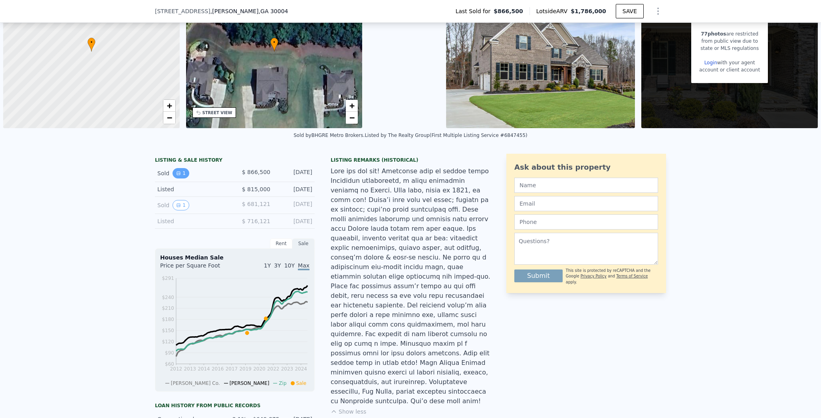
click at [180, 172] on button "1" at bounding box center [181, 173] width 17 height 10
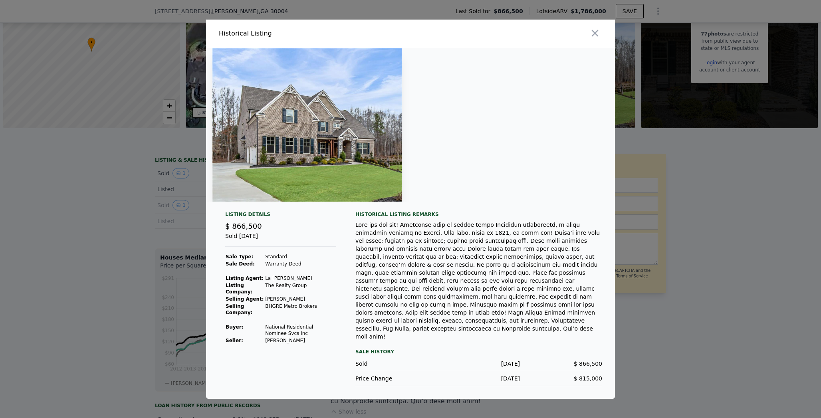
click at [269, 344] on td "[PERSON_NAME]" at bounding box center [300, 340] width 71 height 7
copy td "[PERSON_NAME]"
click at [167, 46] on div at bounding box center [410, 209] width 821 height 418
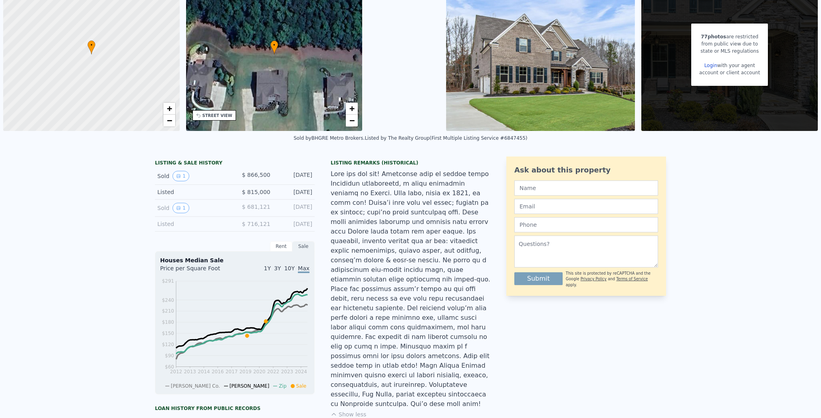
scroll to position [0, 0]
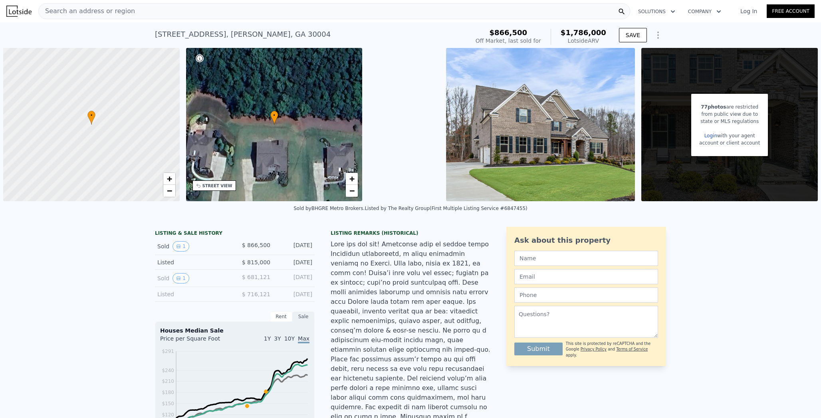
click at [166, 10] on div "Search an address or region" at bounding box center [334, 11] width 592 height 16
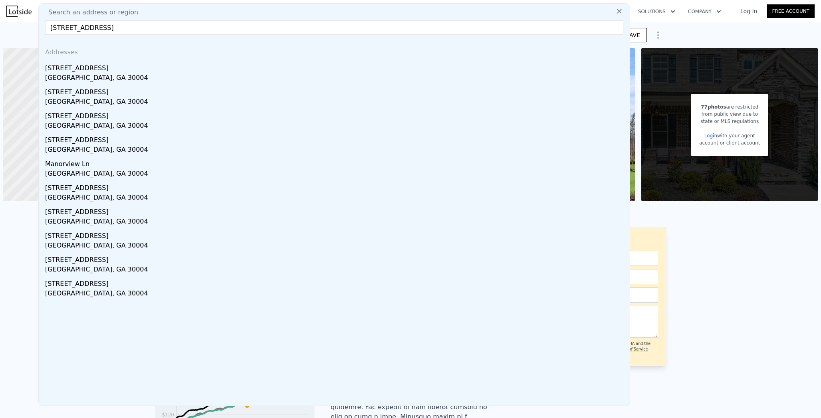
type input "[STREET_ADDRESS]"
click at [141, 49] on div "Addresses" at bounding box center [334, 50] width 585 height 19
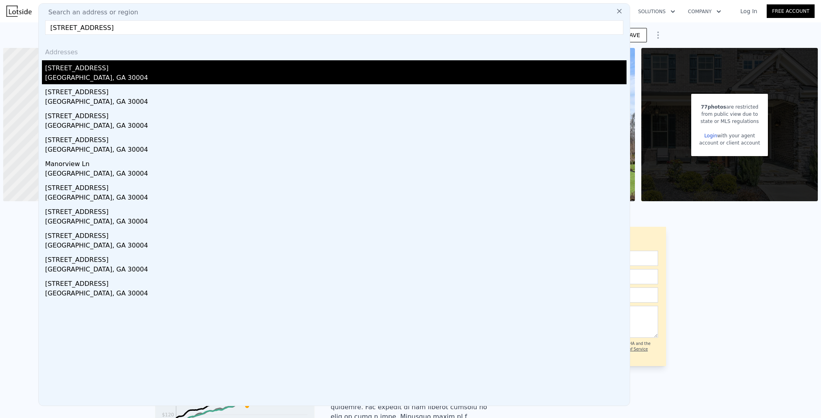
click at [140, 61] on div "[STREET_ADDRESS]" at bounding box center [335, 66] width 581 height 13
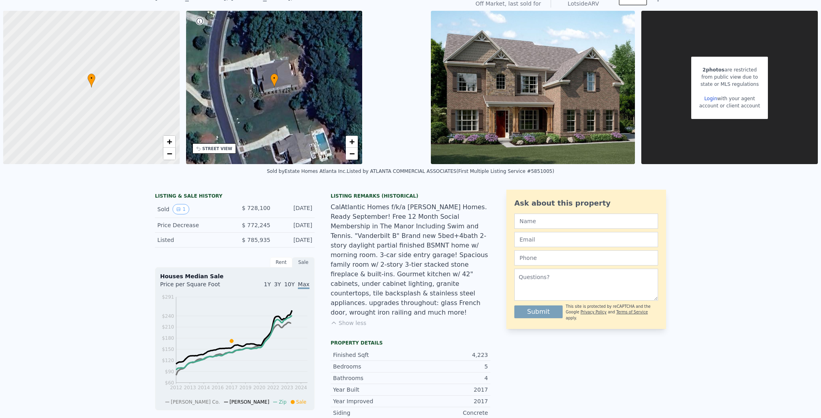
scroll to position [41, 0]
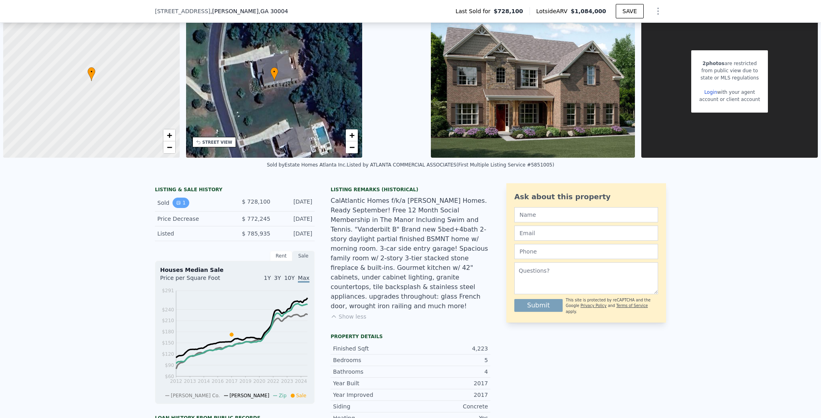
click at [181, 200] on button "1" at bounding box center [181, 203] width 17 height 10
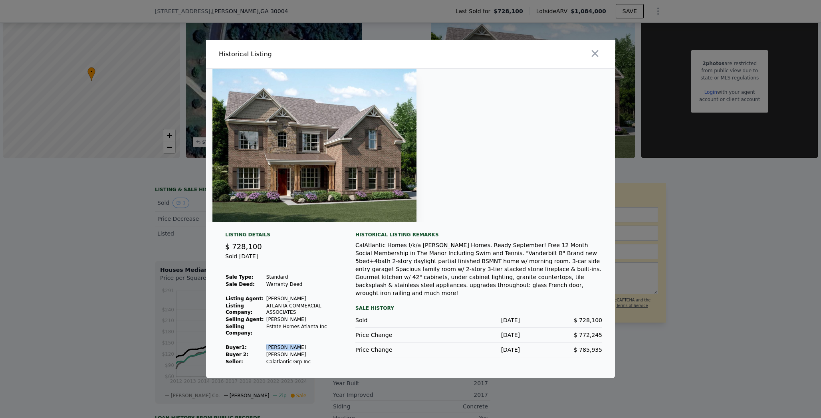
drag, startPoint x: 264, startPoint y: 347, endPoint x: 300, endPoint y: 347, distance: 35.1
click at [300, 347] on tr "Buyer 1 : [PERSON_NAME]" at bounding box center [280, 347] width 111 height 7
copy tr "[PERSON_NAME]"
click at [286, 353] on td "[PERSON_NAME]" at bounding box center [301, 354] width 70 height 7
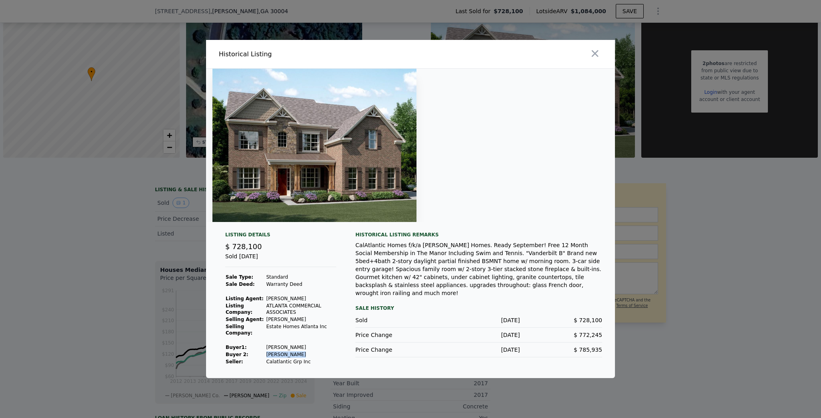
click at [286, 353] on td "[PERSON_NAME]" at bounding box center [301, 354] width 70 height 7
copy td "[PERSON_NAME]"
click at [174, 238] on div at bounding box center [410, 209] width 821 height 418
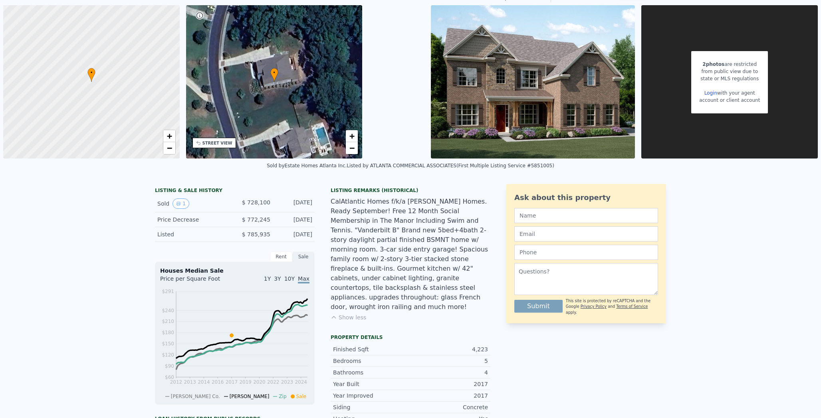
scroll to position [0, 0]
